Goal: Task Accomplishment & Management: Use online tool/utility

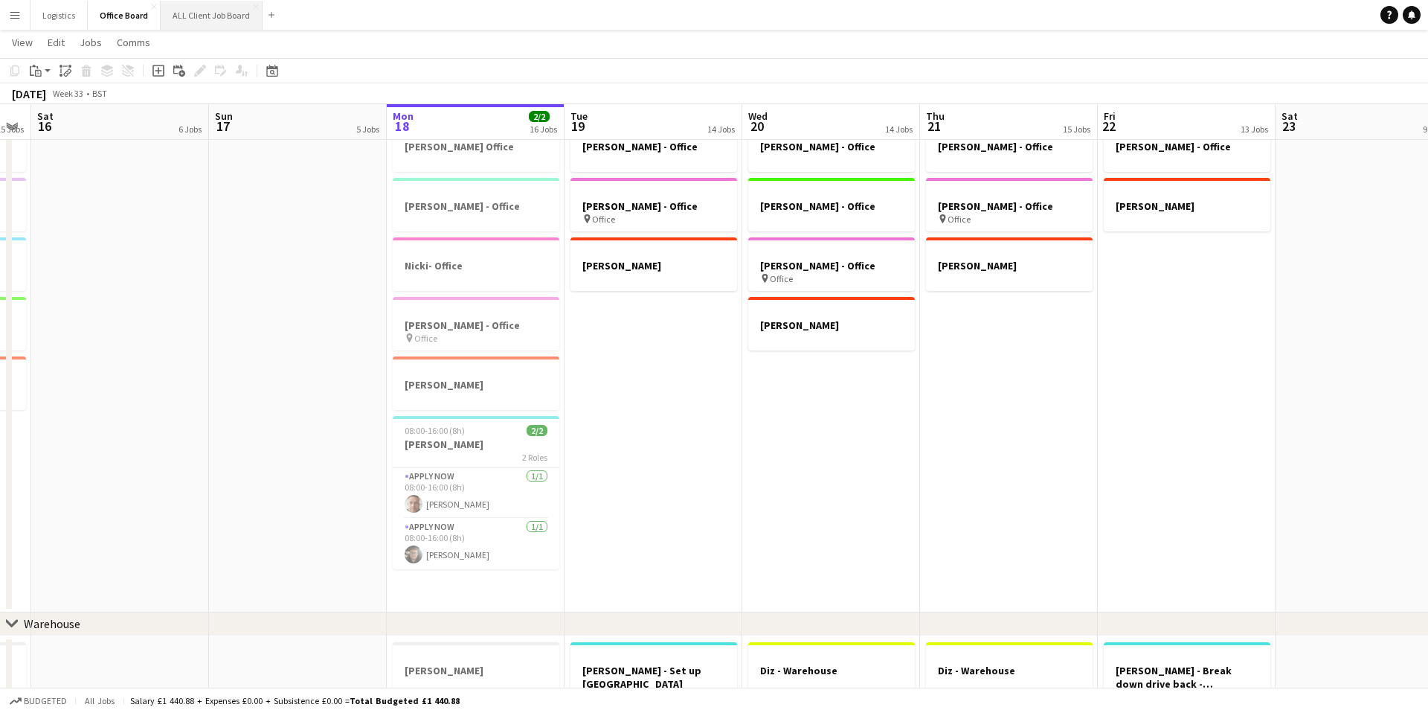
scroll to position [0, 323]
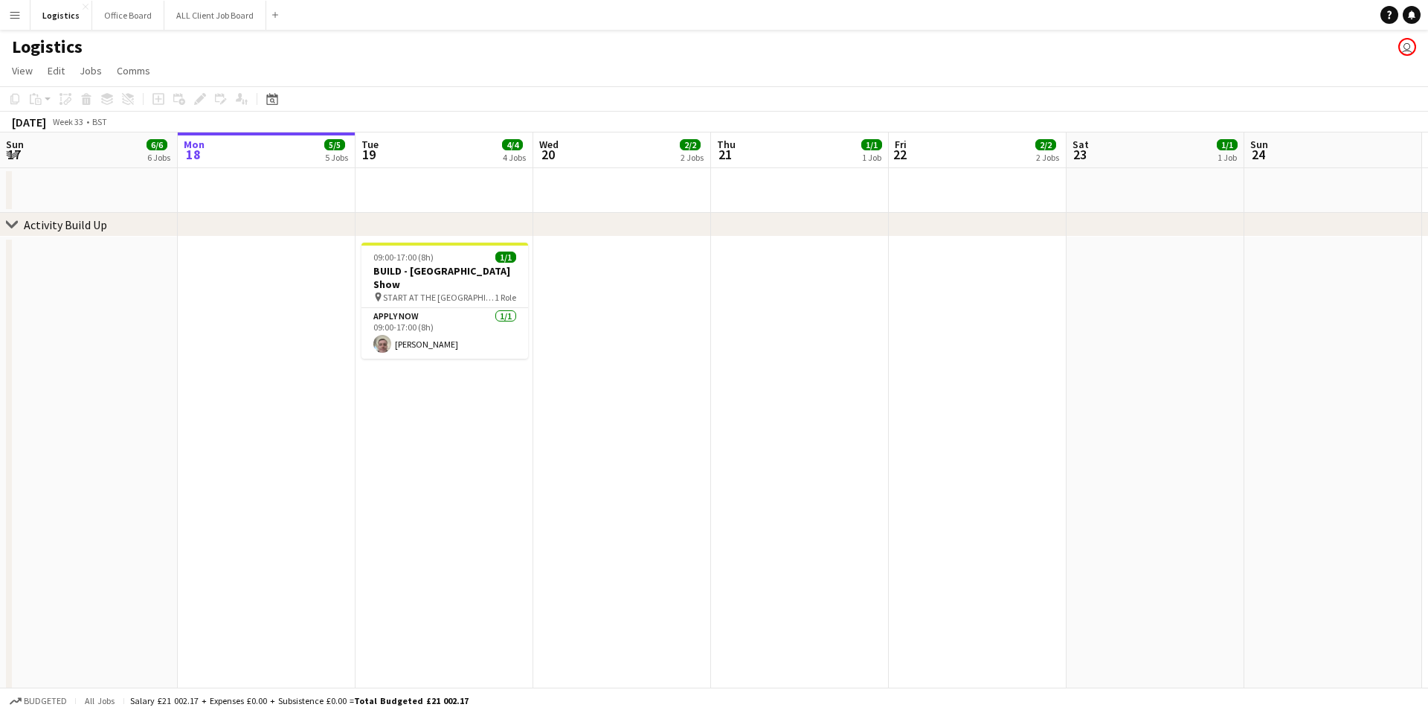
click at [764, 339] on app-date-cell at bounding box center [800, 574] width 178 height 674
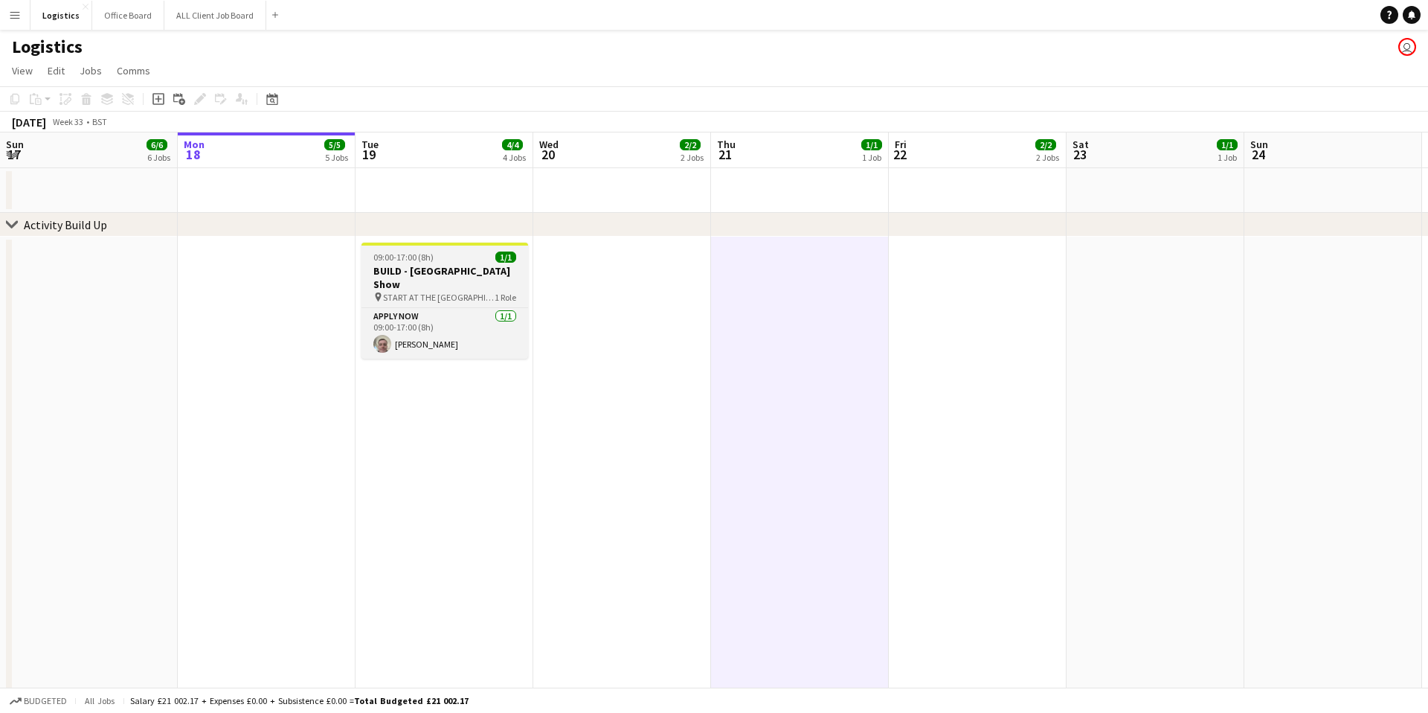
click at [467, 302] on span "START AT THE [GEOGRAPHIC_DATA]" at bounding box center [439, 297] width 112 height 11
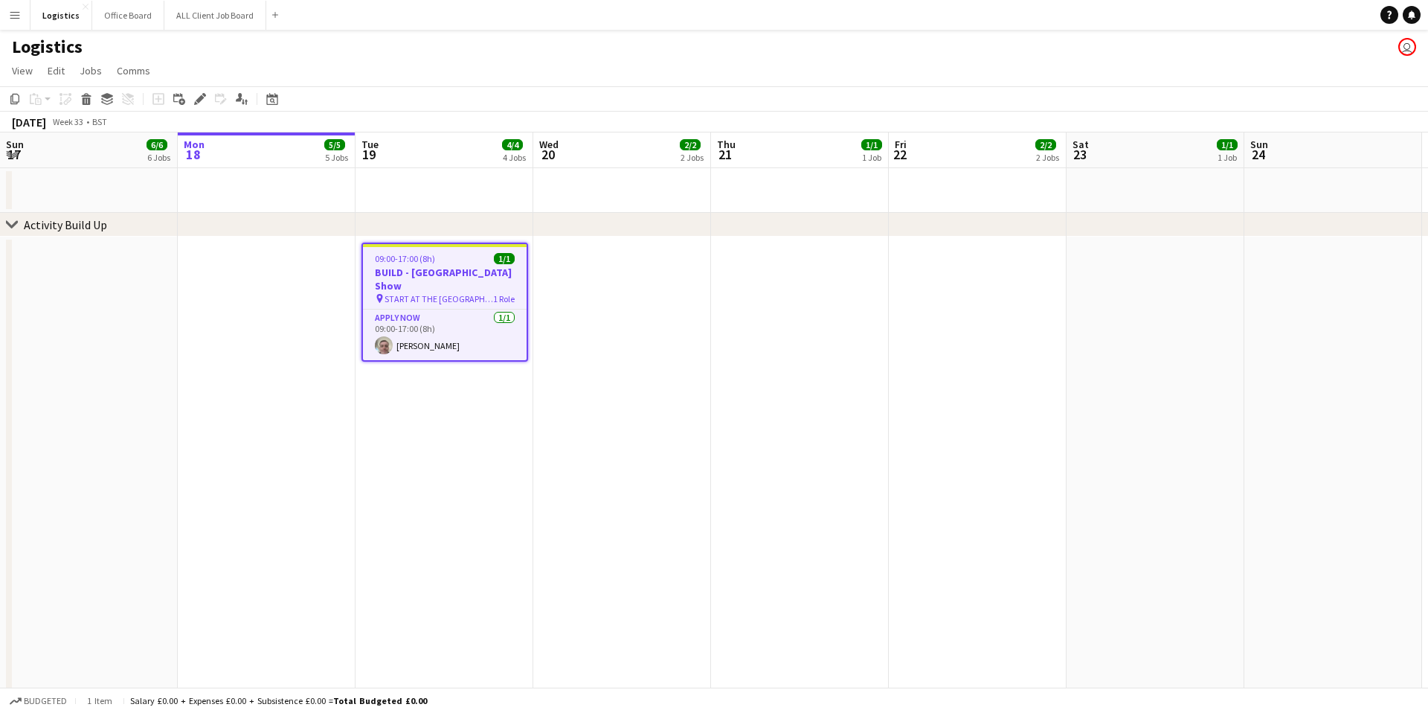
click at [467, 302] on span "START AT THE [GEOGRAPHIC_DATA]" at bounding box center [439, 298] width 109 height 11
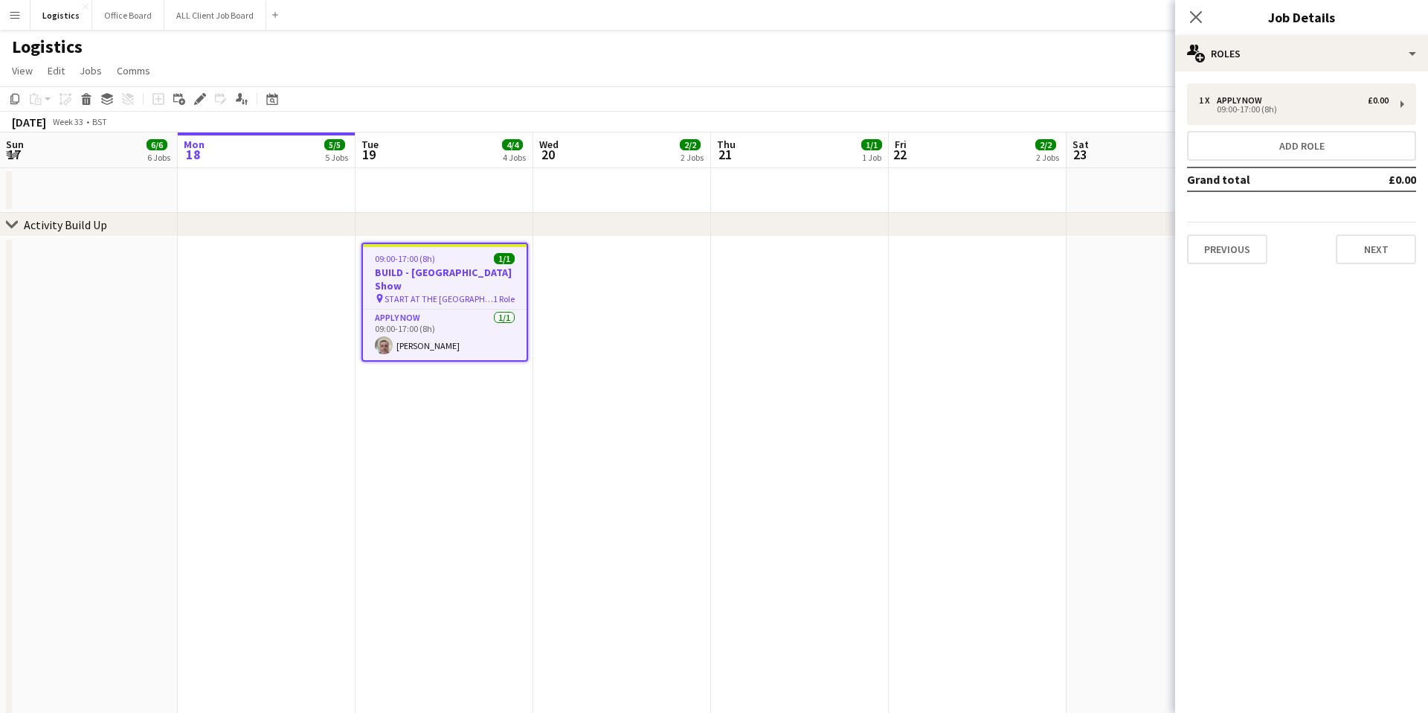
click at [423, 278] on h3 "BUILD - [GEOGRAPHIC_DATA] Show" at bounding box center [445, 279] width 164 height 27
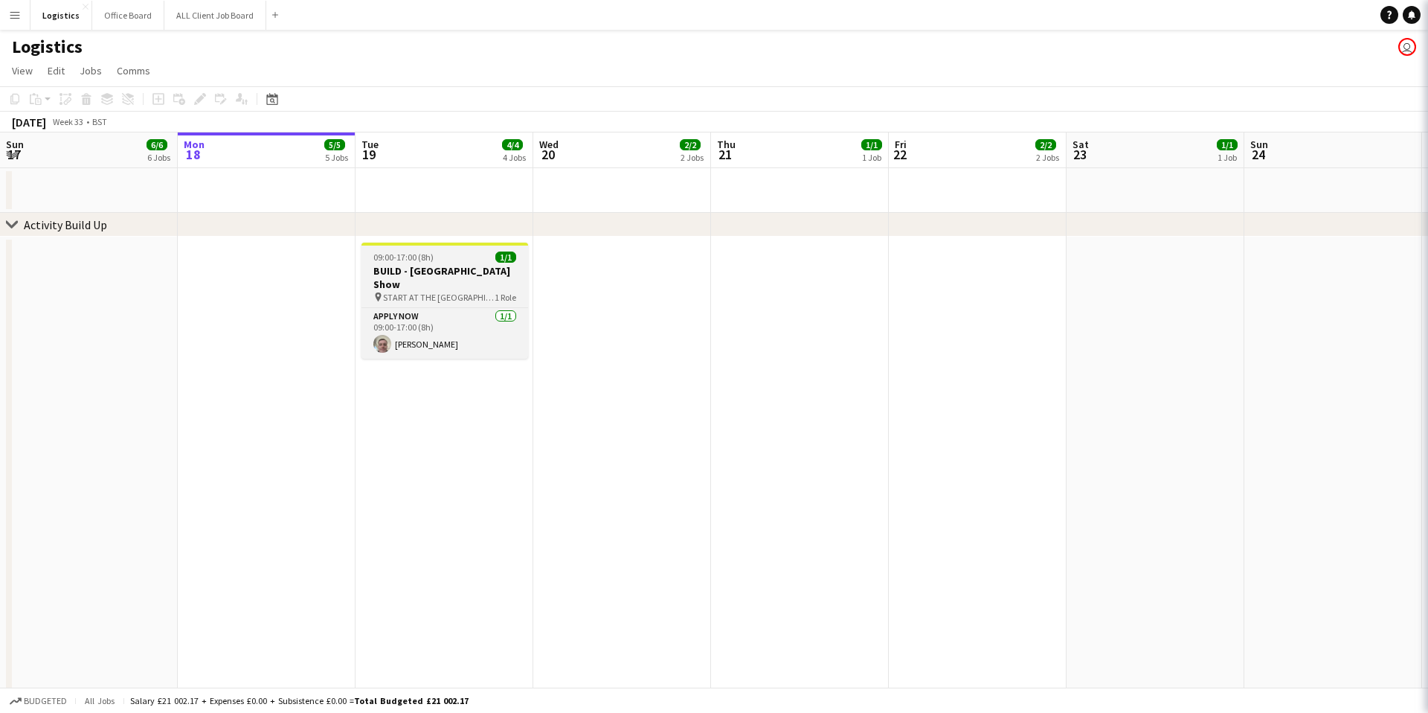
click at [423, 278] on h3 "BUILD - [GEOGRAPHIC_DATA] Show" at bounding box center [444, 277] width 167 height 27
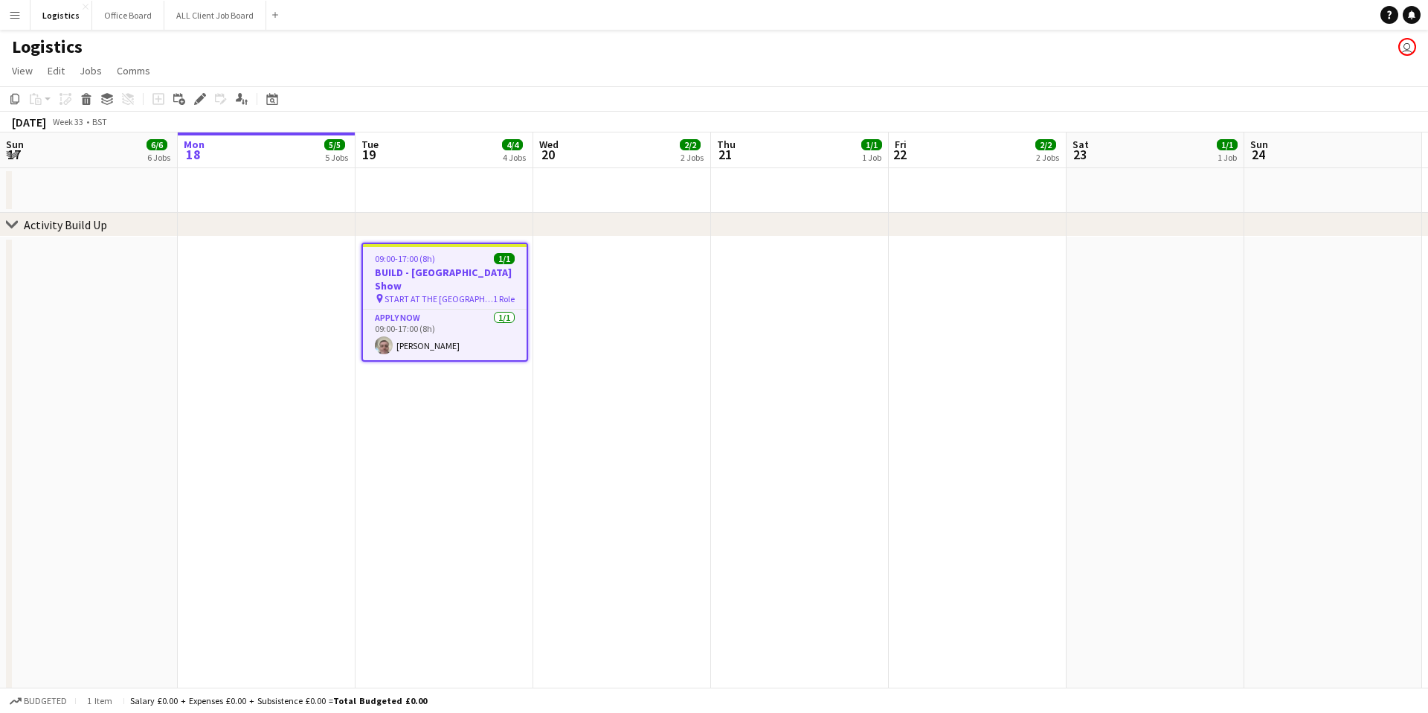
click at [420, 289] on h3 "BUILD - [GEOGRAPHIC_DATA] Show" at bounding box center [445, 279] width 164 height 27
